Goal: Download file/media

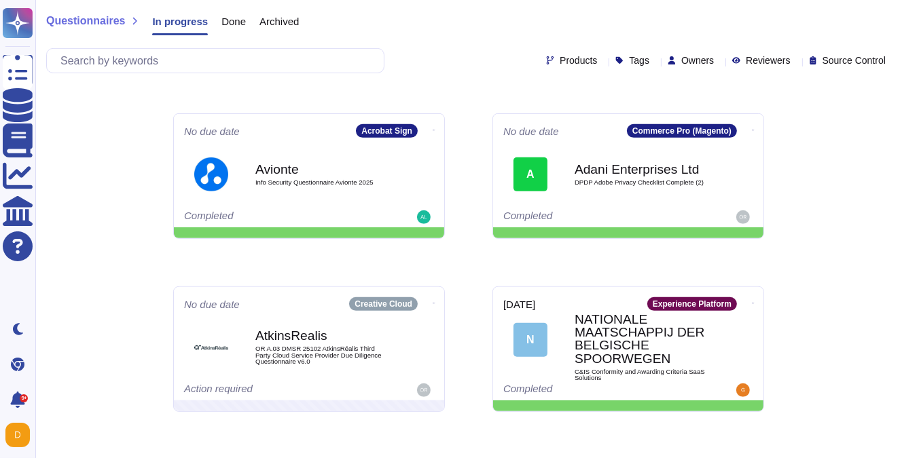
scroll to position [539, 0]
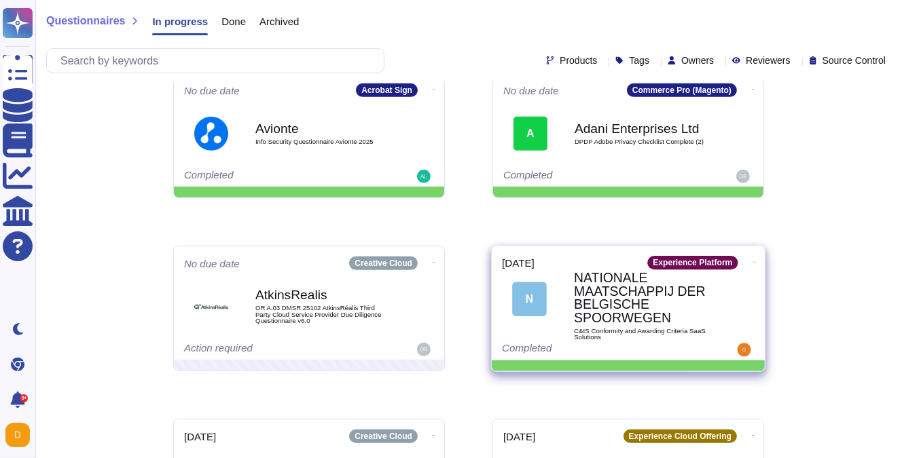
click at [666, 320] on b "NATIONALE MAATSCHAPPIJ DER BELGISCHE SPOORWEGEN" at bounding box center [642, 298] width 137 height 53
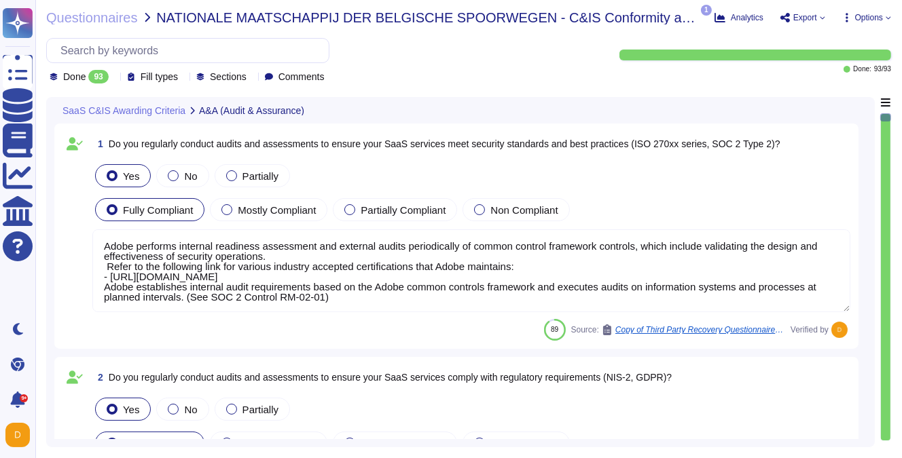
type textarea "Adobe performs internal readiness assessment and external audits periodically o…"
type textarea "Adobe performs internal readiness assessment audits on an annual basis, and int…"
type textarea "Adobe retains access logs for Adobe office’s and owned locations for 1 year. Lo…"
click at [821, 18] on icon at bounding box center [822, 17] width 5 height 3
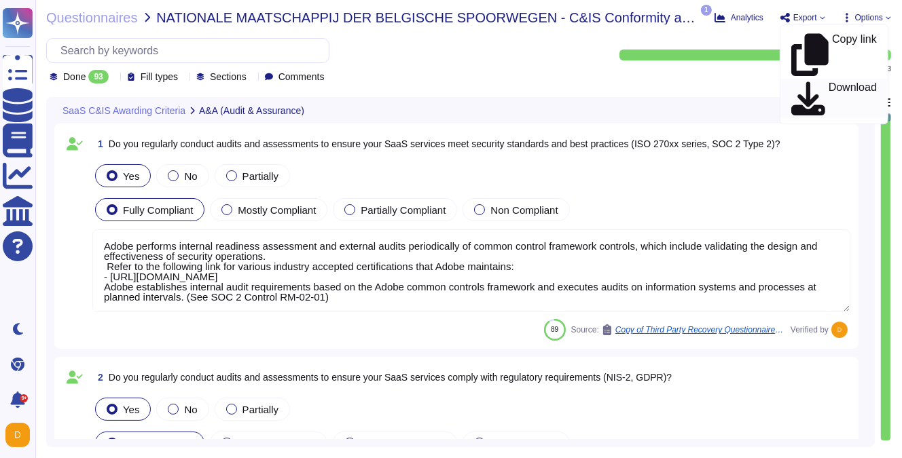
click at [828, 82] on p "Download" at bounding box center [852, 98] width 48 height 33
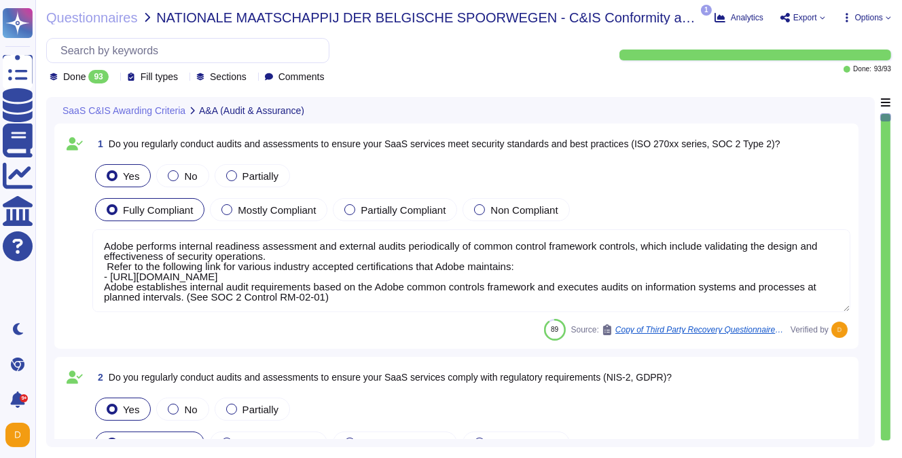
click at [814, 10] on div "Questionnaires NATIONALE MAATSCHAPPIJ DER BELGISCHE SPOORWEGEN - C&IS Conformit…" at bounding box center [468, 229] width 866 height 458
click at [808, 22] on span "Export" at bounding box center [805, 18] width 24 height 8
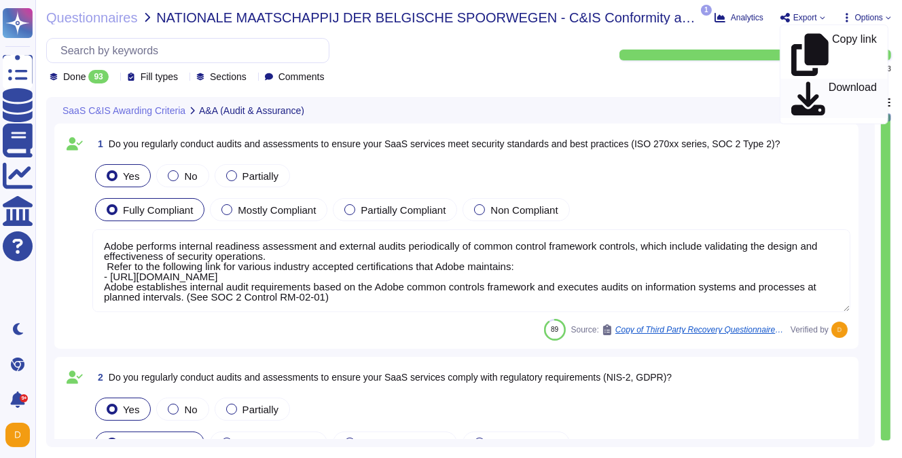
click at [817, 79] on link "Download" at bounding box center [833, 98] width 107 height 39
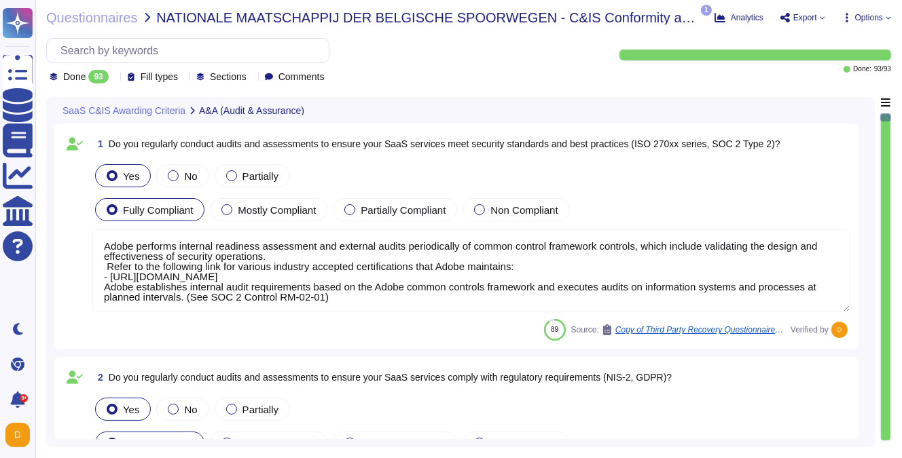
click at [571, 111] on div "SaaS C&IS Awarding Criteria A&A (Audit & Assurance)" at bounding box center [365, 110] width 622 height 26
